Goal: Find specific page/section: Find specific page/section

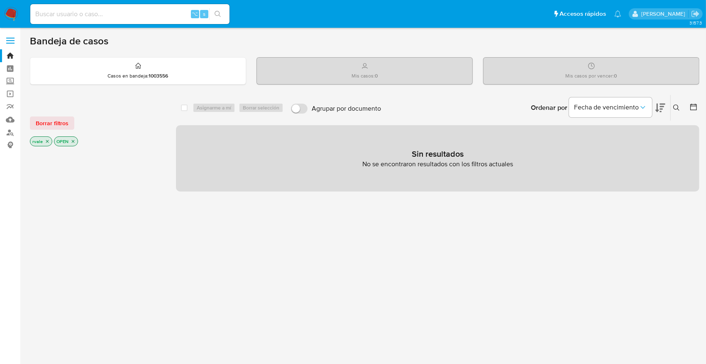
click at [80, 10] on input at bounding box center [129, 14] width 199 height 11
paste input "1189475778"
type input "1189475778"
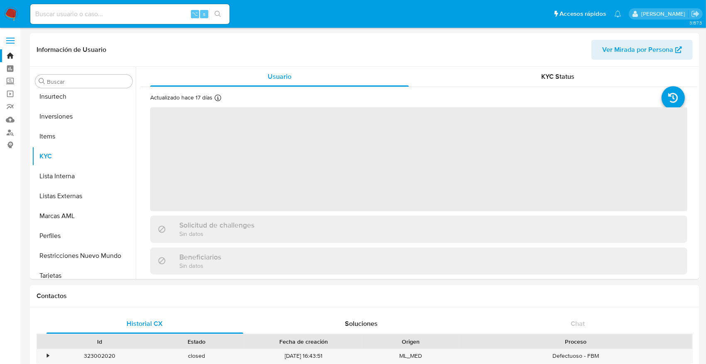
scroll to position [390, 0]
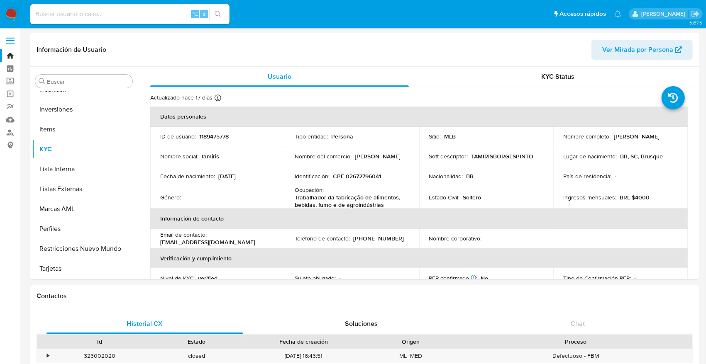
select select "10"
click at [61, 13] on input at bounding box center [129, 14] width 199 height 11
paste input "803503079"
type input "803503079"
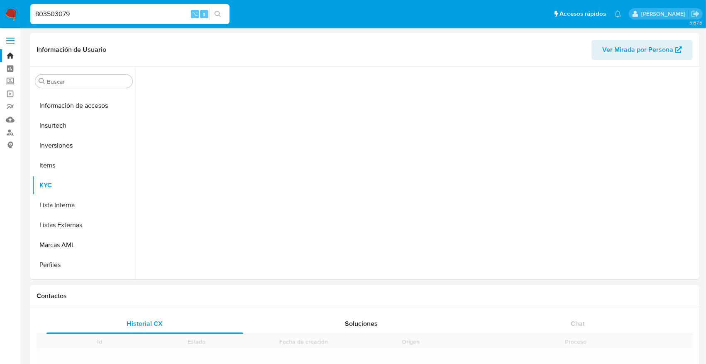
scroll to position [390, 0]
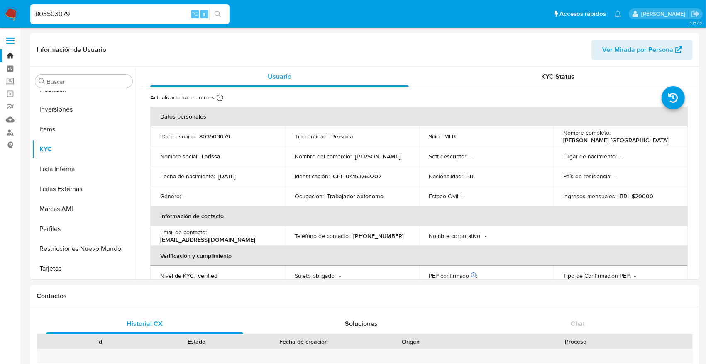
select select "10"
drag, startPoint x: 76, startPoint y: 13, endPoint x: -5, endPoint y: 13, distance: 81.7
paste input "227756965"
type input "227756965"
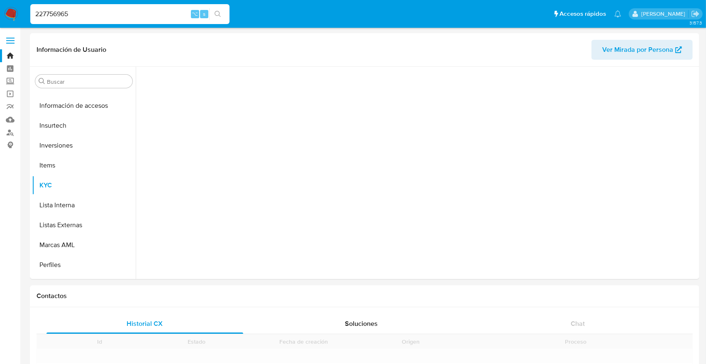
scroll to position [390, 0]
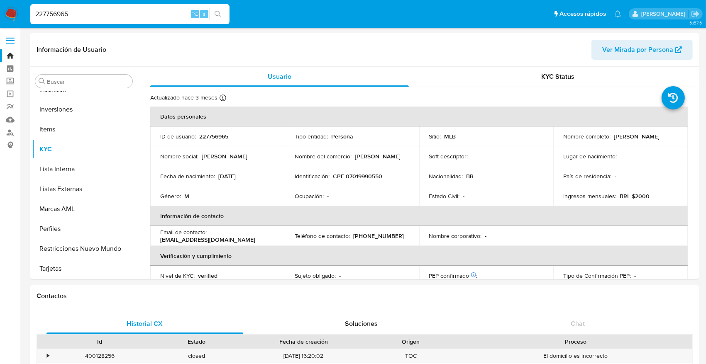
select select "10"
